Goal: Obtain resource: Obtain resource

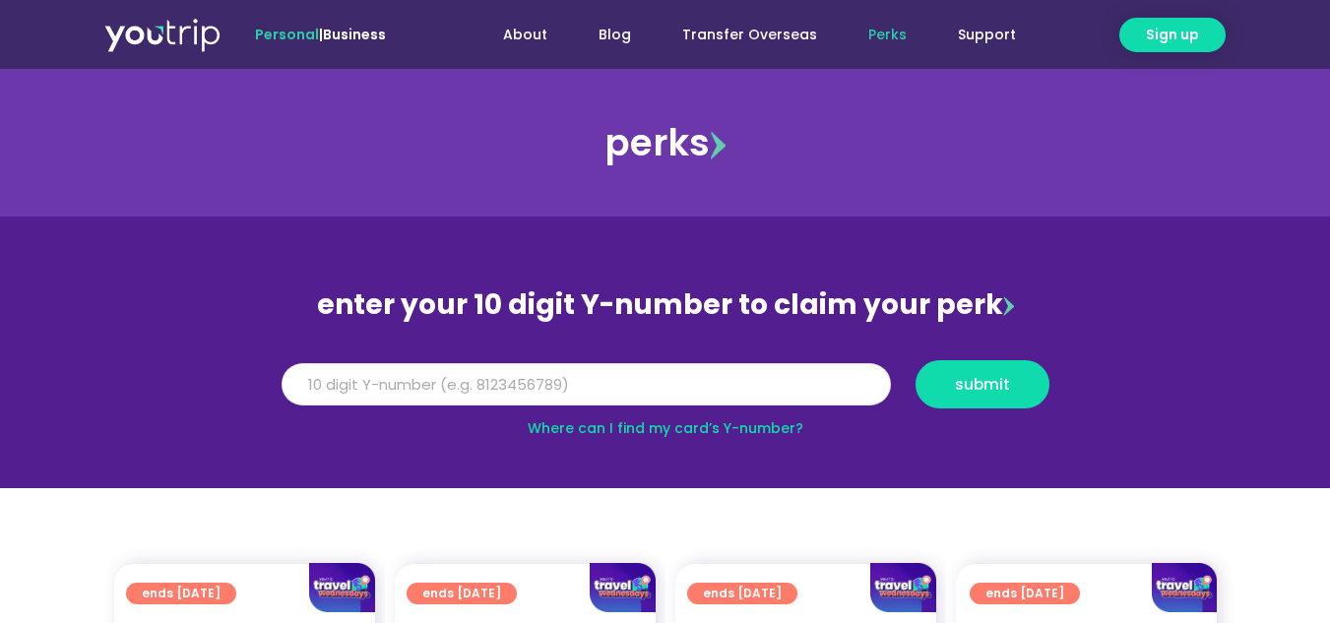
click at [341, 385] on input "Y Number" at bounding box center [586, 384] width 609 height 43
click at [289, 383] on input "-8135915130" at bounding box center [586, 384] width 609 height 43
drag, startPoint x: 298, startPoint y: 382, endPoint x: 256, endPoint y: 378, distance: 42.5
click at [256, 378] on section "enter your 10 digit Y-number to claim your perk Y Number -8135915130 submit Whe…" at bounding box center [665, 353] width 1330 height 272
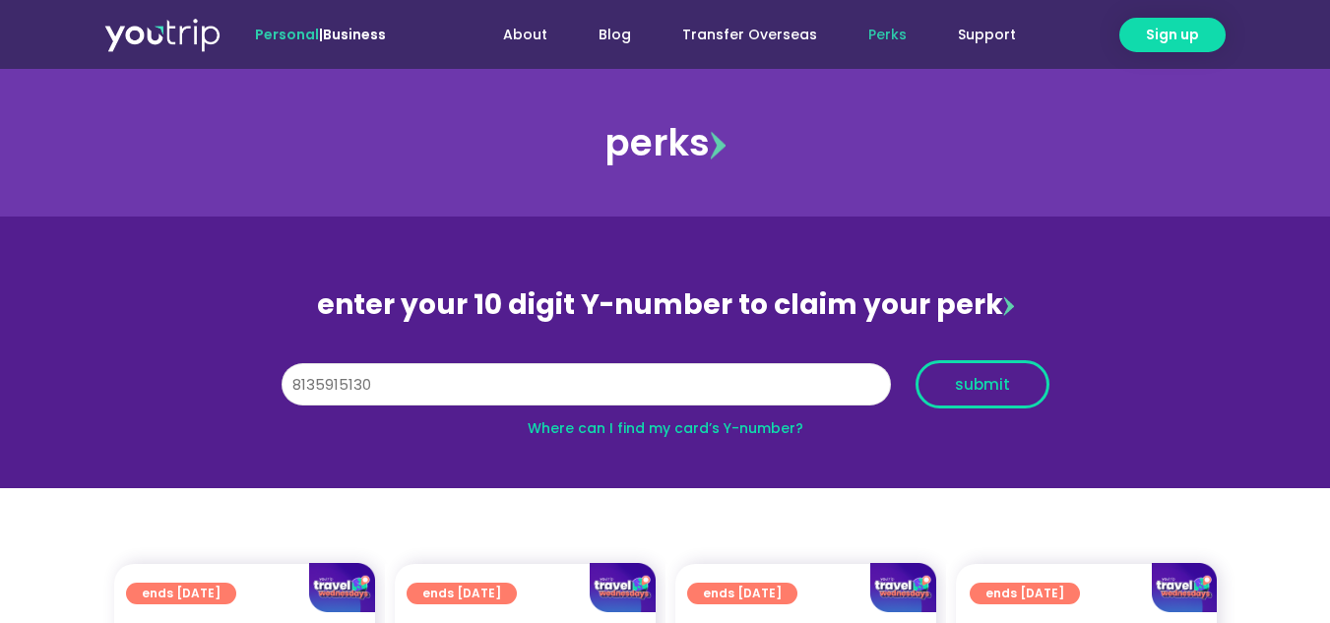
type input "8135915130"
click at [968, 386] on span "submit" at bounding box center [982, 384] width 55 height 15
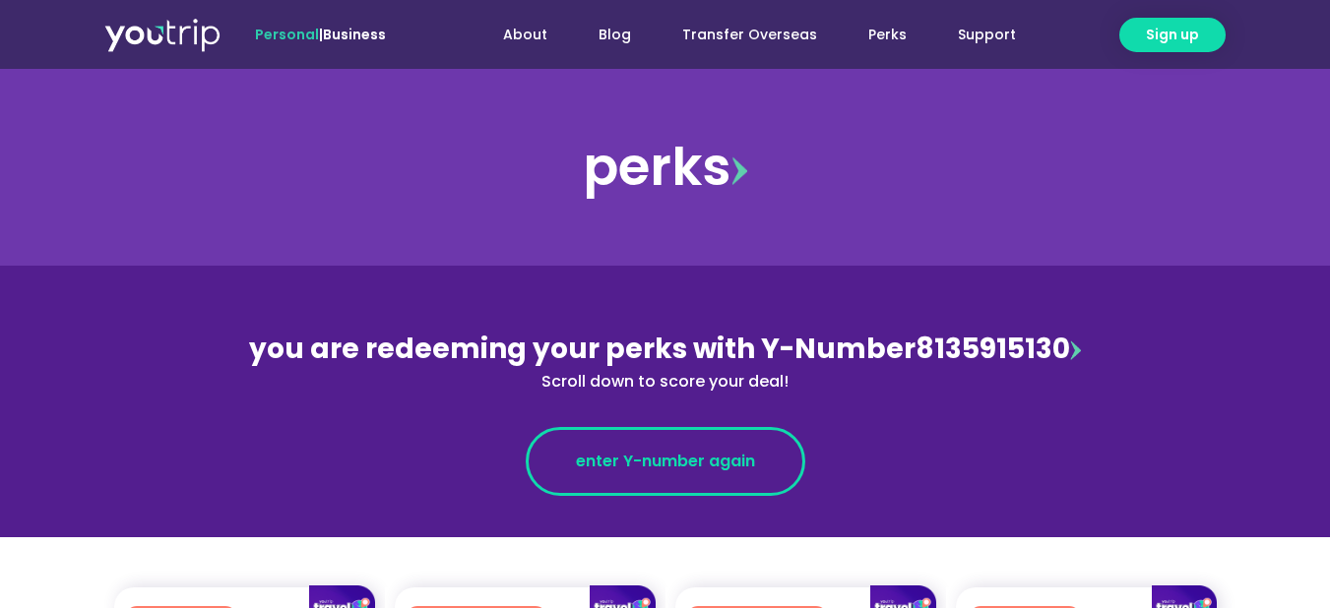
click at [745, 472] on span "enter Y-number again" at bounding box center [665, 462] width 179 height 24
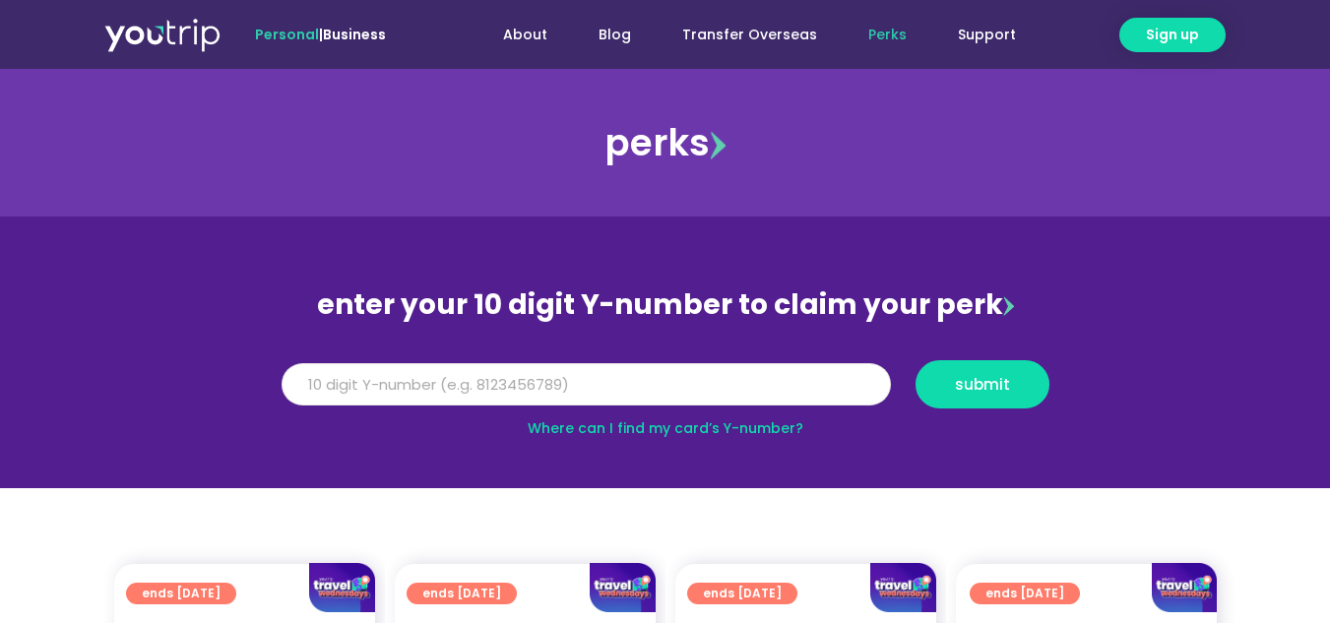
click at [322, 379] on input "Y Number" at bounding box center [586, 384] width 609 height 43
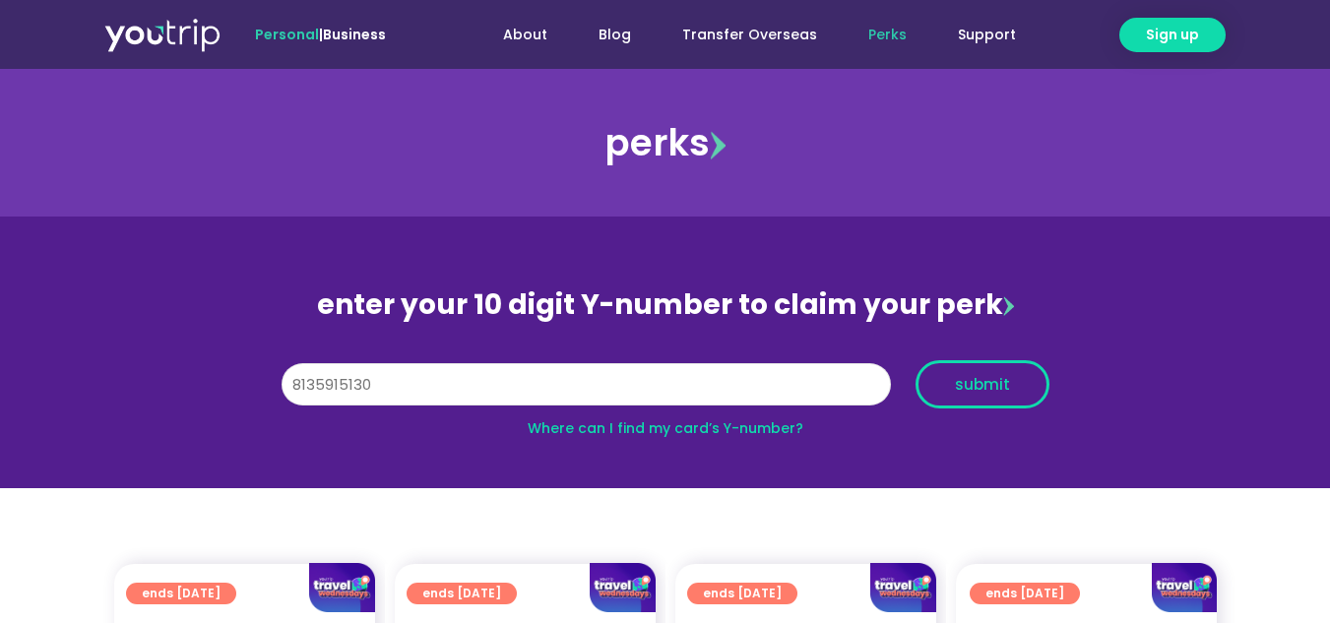
type input "8135915130"
click at [972, 379] on span "submit" at bounding box center [982, 384] width 55 height 15
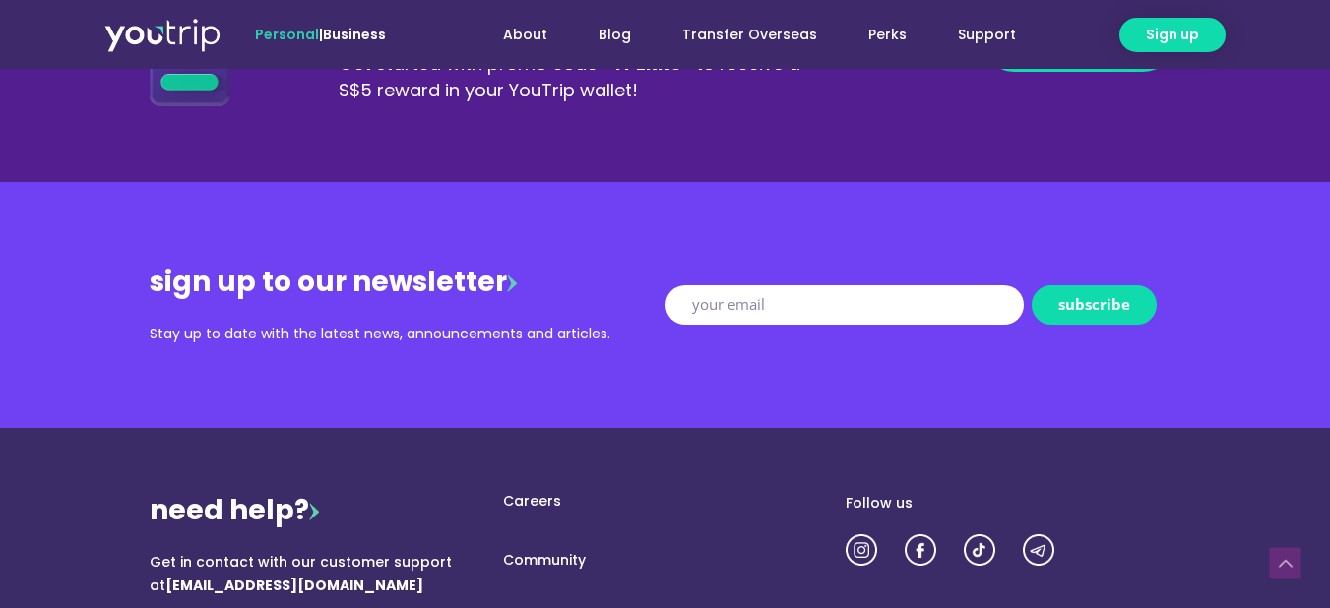
scroll to position [2264, 0]
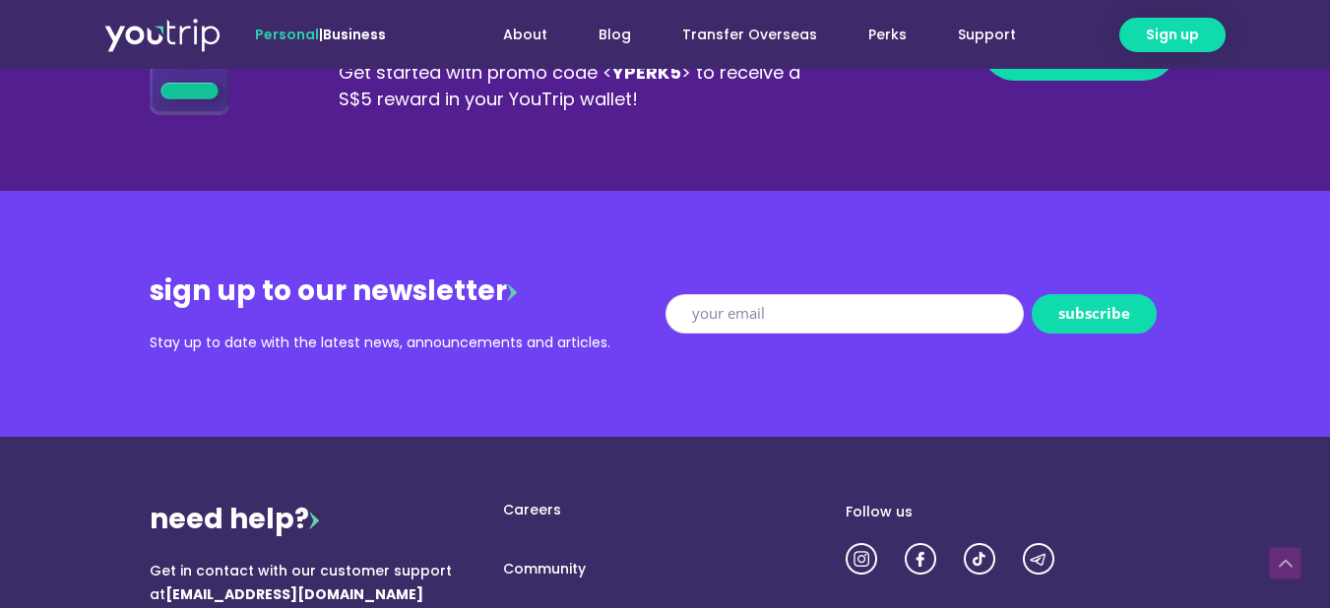
click at [689, 312] on input "New Form" at bounding box center [844, 313] width 358 height 39
type input "elizabethwongkh@gmail.com"
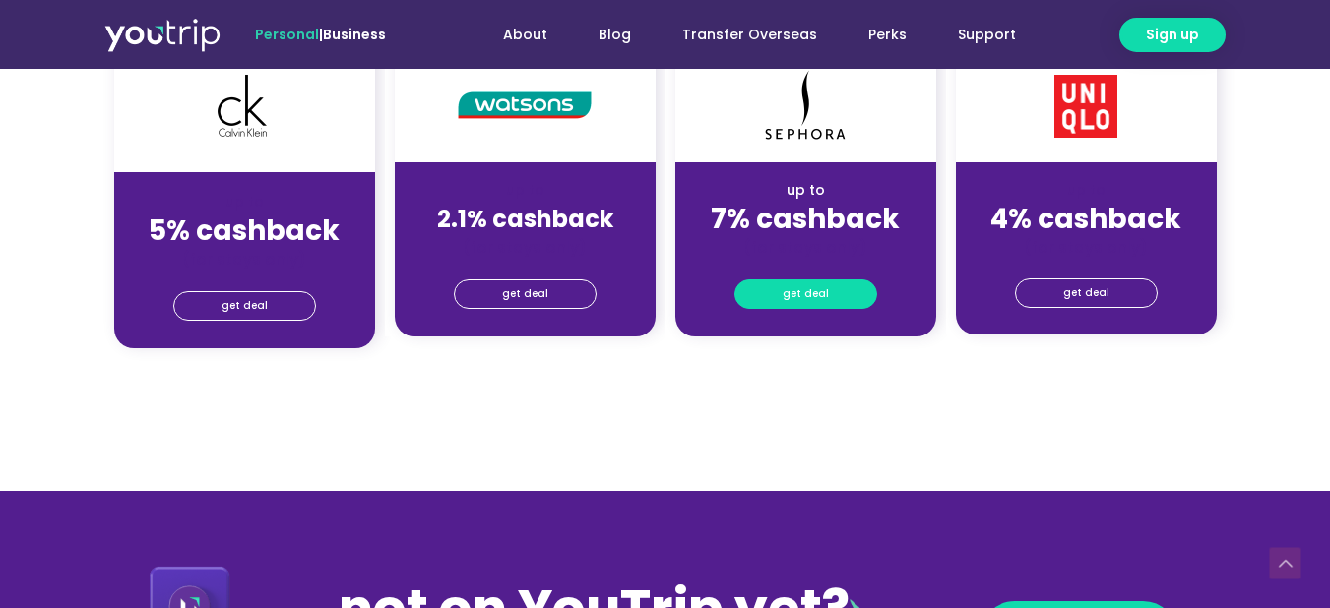
scroll to position [1673, 0]
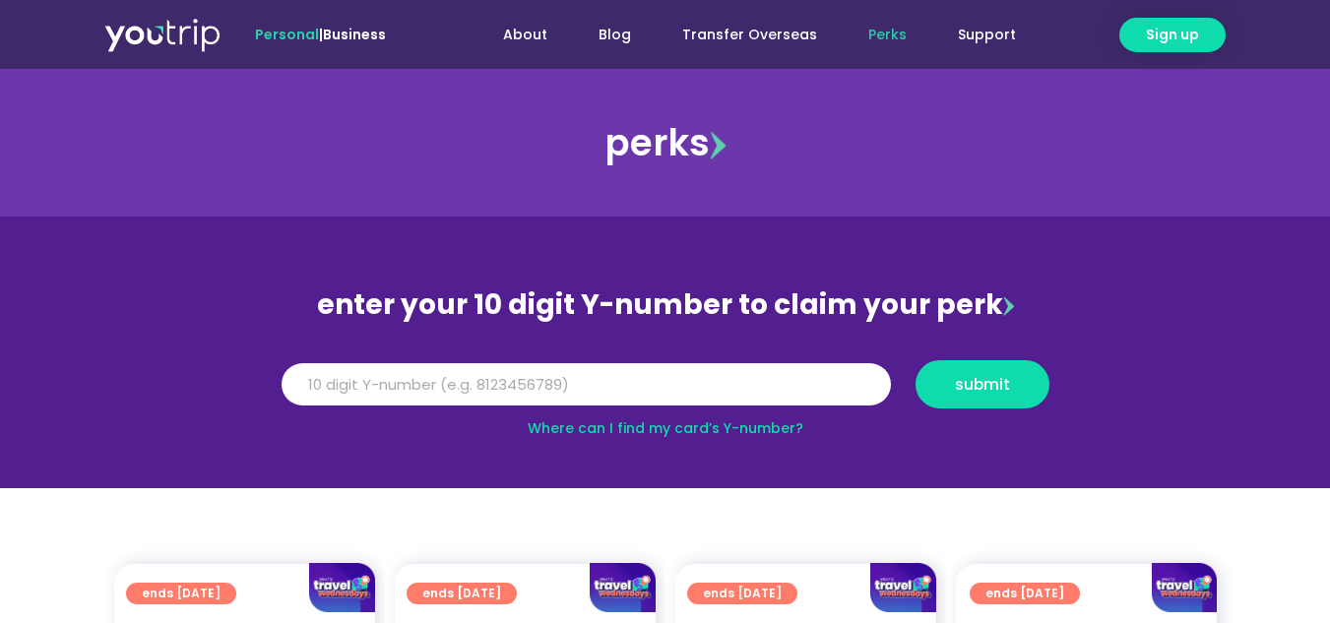
click at [715, 145] on img at bounding box center [718, 145] width 16 height 29
click at [652, 141] on div "perks" at bounding box center [665, 142] width 1330 height 79
click at [315, 380] on input "Y Number" at bounding box center [586, 384] width 609 height 43
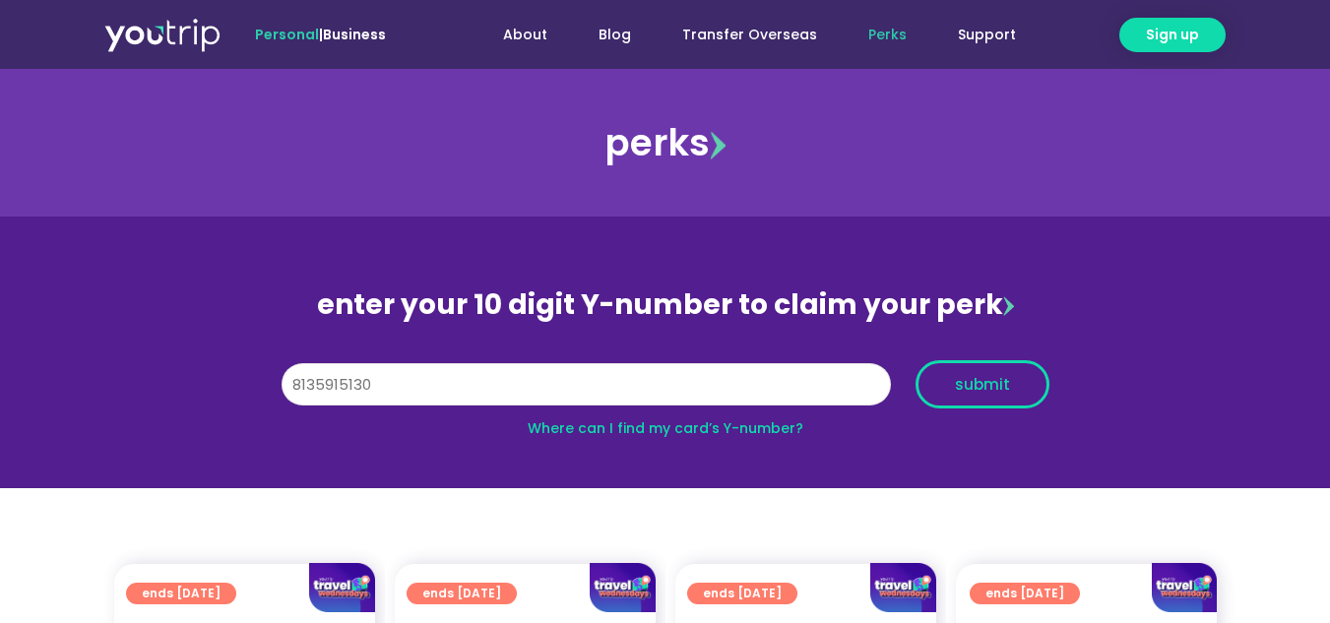
type input "8135915130"
click at [968, 385] on span "submit" at bounding box center [982, 384] width 55 height 15
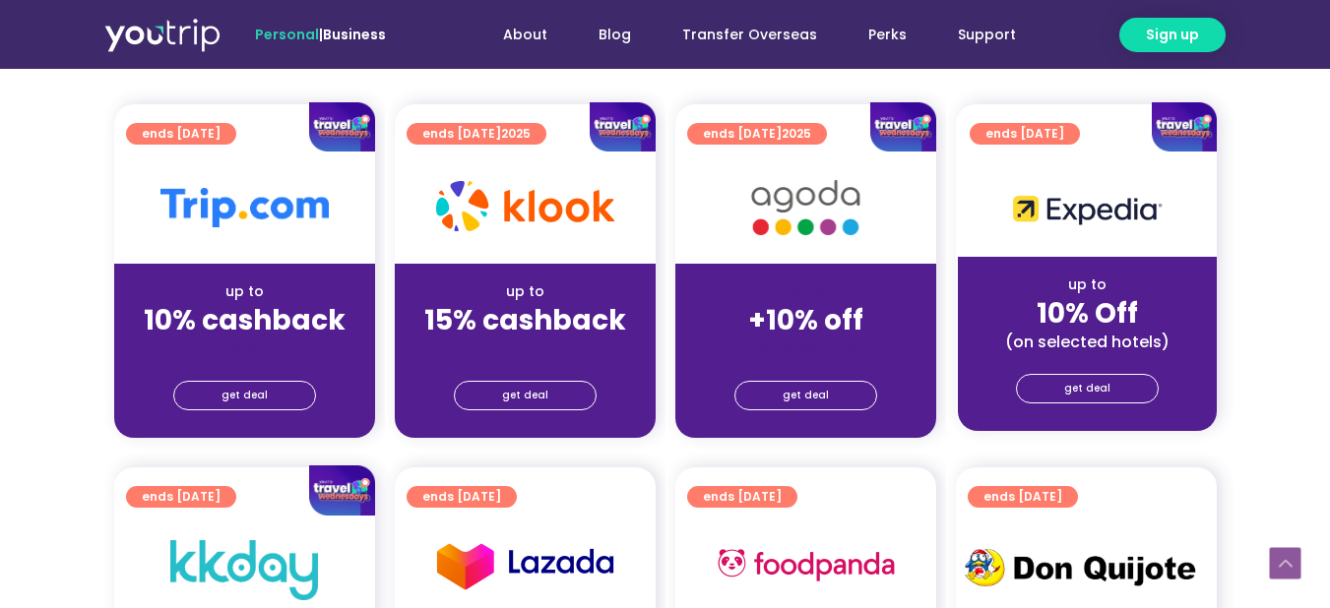
scroll to position [492, 0]
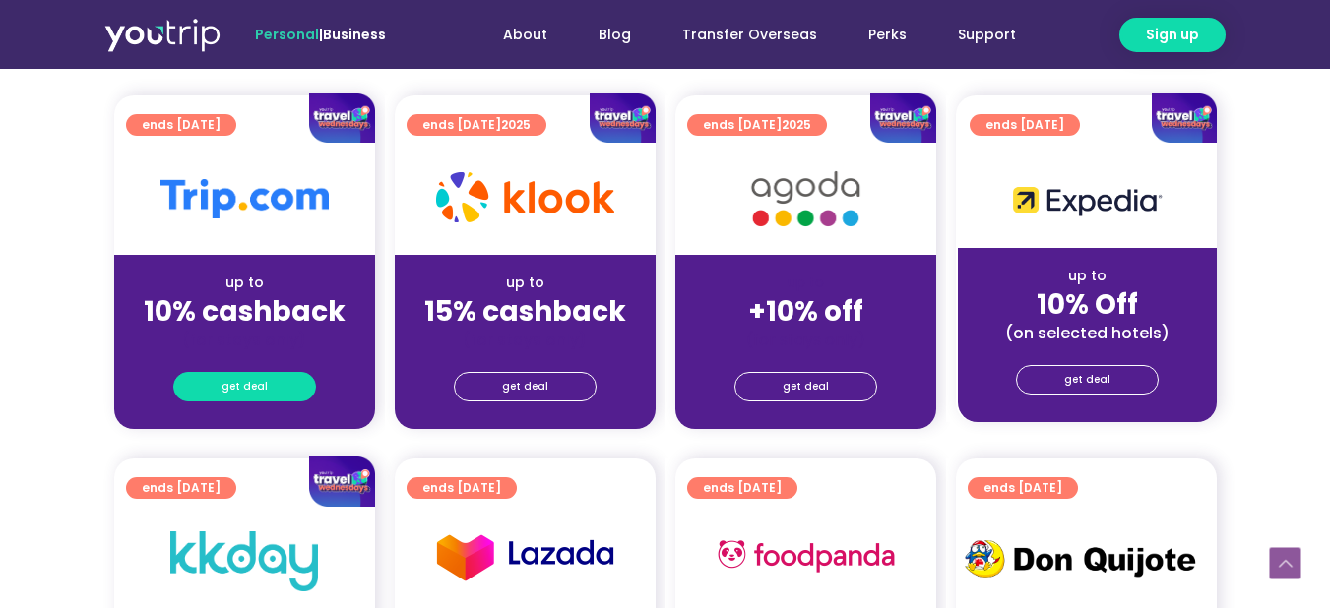
click at [260, 391] on span "get deal" at bounding box center [244, 387] width 46 height 28
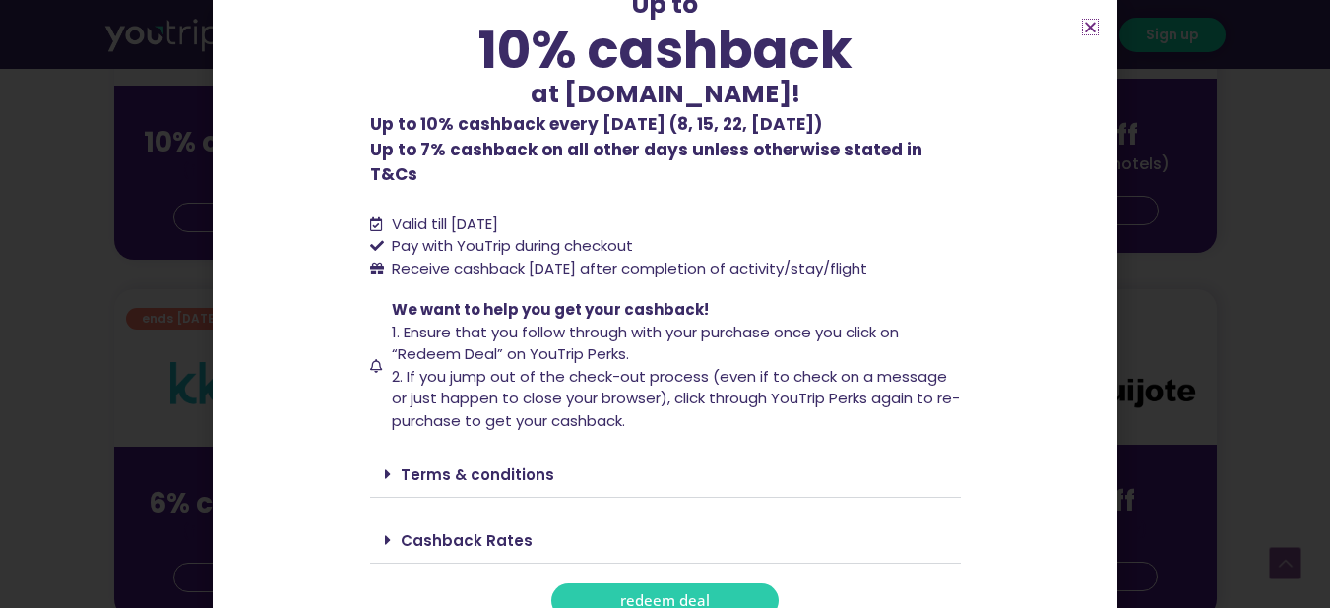
scroll to position [689, 0]
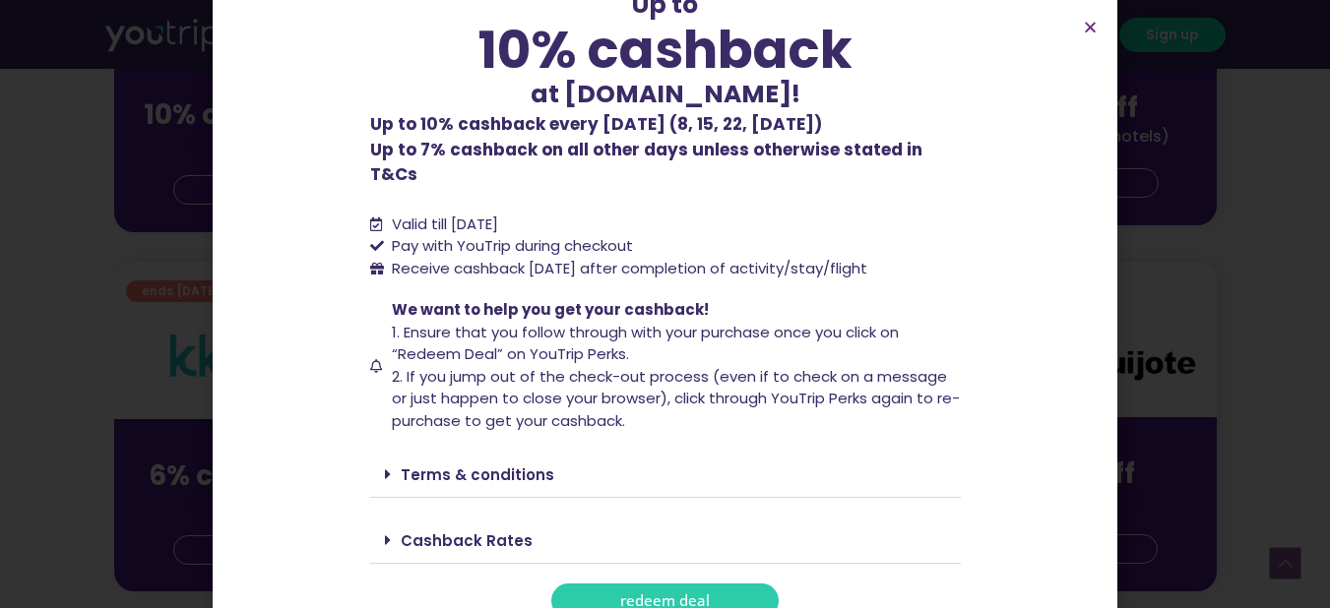
click at [682, 594] on span "redeem deal" at bounding box center [665, 601] width 90 height 15
